Goal: Communication & Community: Answer question/provide support

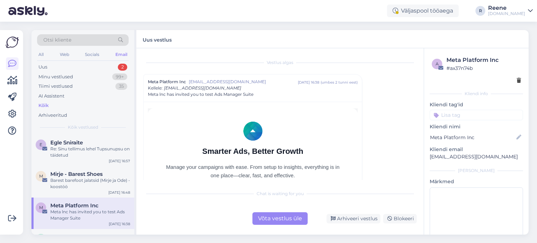
click at [48, 56] on div "All Web Socials Email" at bounding box center [83, 55] width 92 height 11
click at [45, 53] on div "All Web Socials Email" at bounding box center [83, 55] width 92 height 11
click at [40, 50] on div "All" at bounding box center [41, 54] width 8 height 9
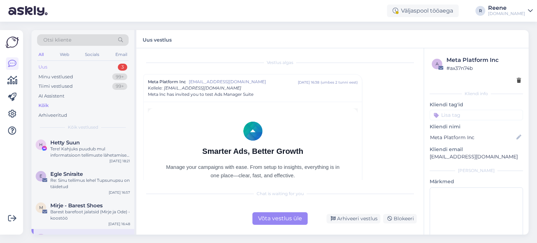
click at [46, 67] on div "Uus" at bounding box center [42, 67] width 9 height 7
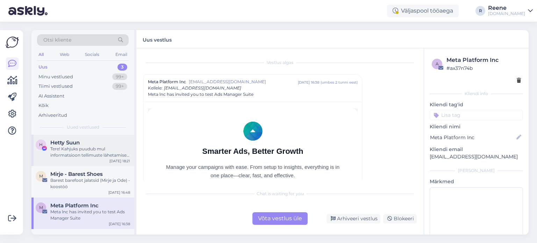
click at [82, 150] on div "Tere! Kahjuks puudub mul informatsioon tellimuste lähetamise ajakava ja kiireim…" at bounding box center [90, 152] width 80 height 13
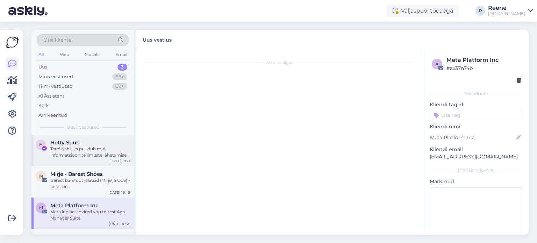
scroll to position [24, 0]
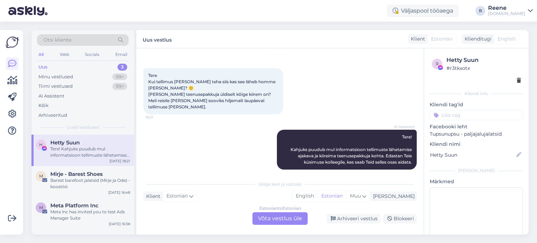
click at [281, 222] on div "Estonian to Estonian Võta vestlus üle" at bounding box center [280, 218] width 55 height 13
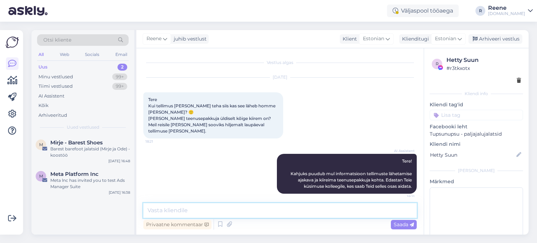
click at [207, 208] on textarea at bounding box center [280, 210] width 274 height 15
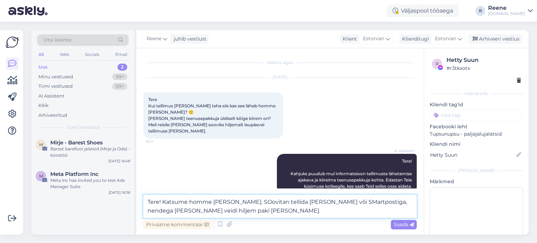
click at [255, 204] on textarea "Tere! Katsume homme [PERSON_NAME]. SOovitan tellida [PERSON_NAME] või SMartpost…" at bounding box center [280, 206] width 274 height 23
drag, startPoint x: 274, startPoint y: 213, endPoint x: 276, endPoint y: 221, distance: 7.9
click at [274, 214] on textarea "Tere! Katsume homme [PERSON_NAME], kuid 100% ei tea lubada. Soovitan tellida Om…" at bounding box center [280, 206] width 274 height 23
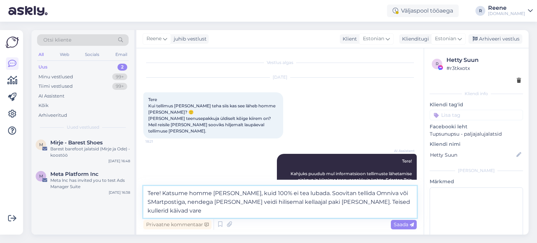
type textarea "Tere! Katsume homme [PERSON_NAME], kuid 100% ei tea lubada. Soovitan tellida Om…"
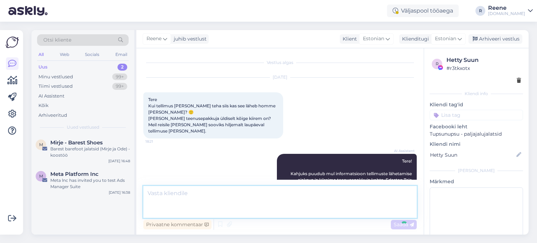
scroll to position [47, 0]
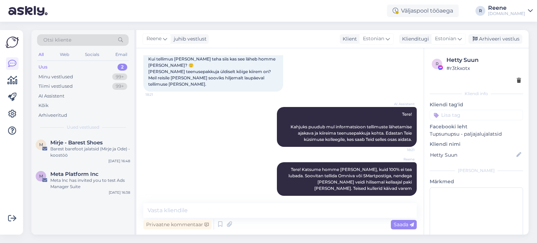
click at [466, 120] on input at bounding box center [476, 115] width 93 height 10
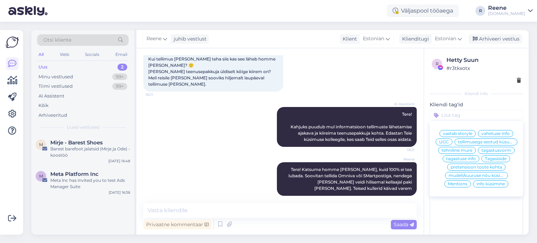
click at [493, 186] on span "info küsimine" at bounding box center [491, 184] width 28 height 4
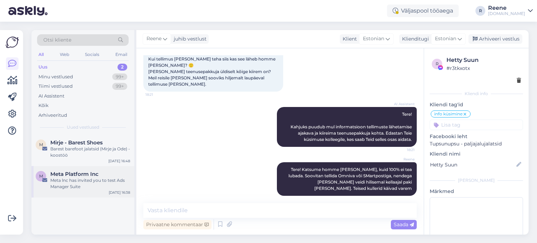
click at [86, 179] on div "Meta lnc has invited you to test Ads Manager Suite" at bounding box center [90, 183] width 80 height 13
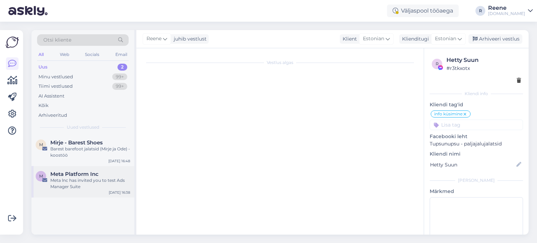
scroll to position [0, 0]
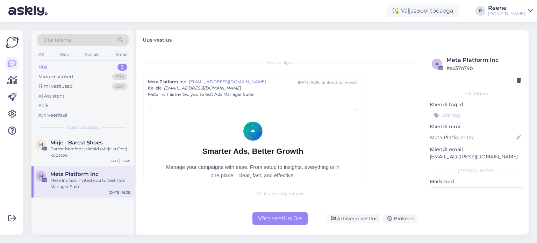
click at [275, 221] on div "Võta vestlus üle" at bounding box center [280, 218] width 55 height 13
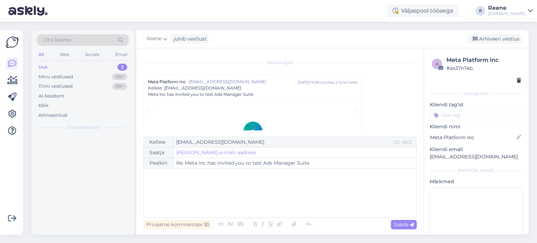
scroll to position [19, 0]
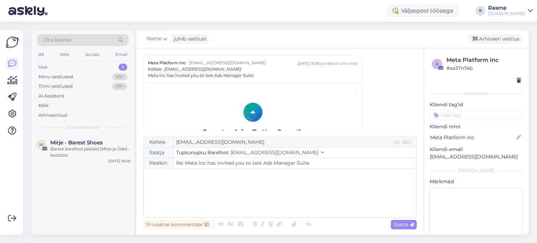
drag, startPoint x: 78, startPoint y: 150, endPoint x: 151, endPoint y: 177, distance: 77.3
click at [78, 150] on div "Barest barefoot jalatsid (Mirje ja Ode) - koostöö" at bounding box center [90, 152] width 80 height 13
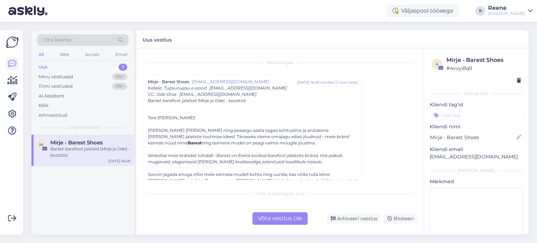
click at [275, 231] on div "Vestlus algas [PERSON_NAME] Shoes [EMAIL_ADDRESS][DOMAIN_NAME] [DATE] 16:48 ( u…" at bounding box center [280, 141] width 288 height 186
click at [280, 218] on div "Võta vestlus üle" at bounding box center [280, 218] width 55 height 13
